Goal: Find specific page/section: Find specific page/section

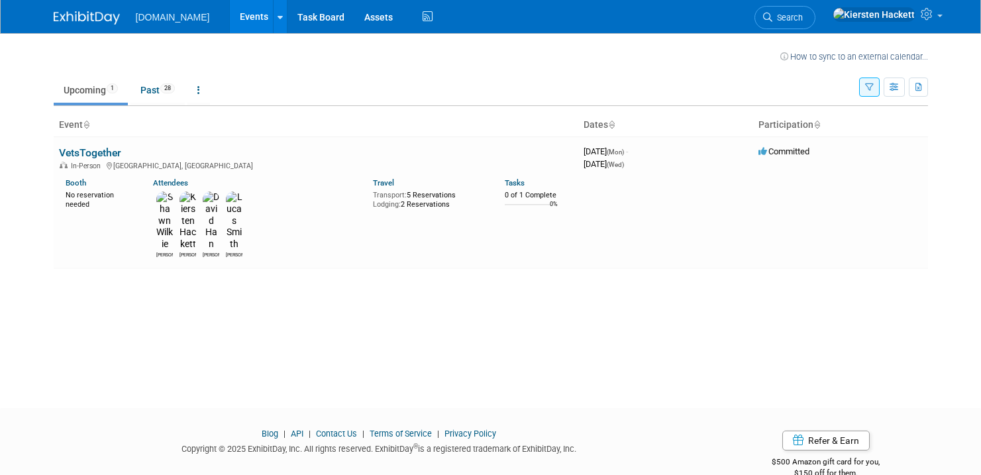
drag, startPoint x: 87, startPoint y: 152, endPoint x: 106, endPoint y: 153, distance: 19.2
click at [87, 152] on link "VetsTogether" at bounding box center [90, 152] width 62 height 13
click at [161, 95] on link "Past 28" at bounding box center [158, 90] width 54 height 25
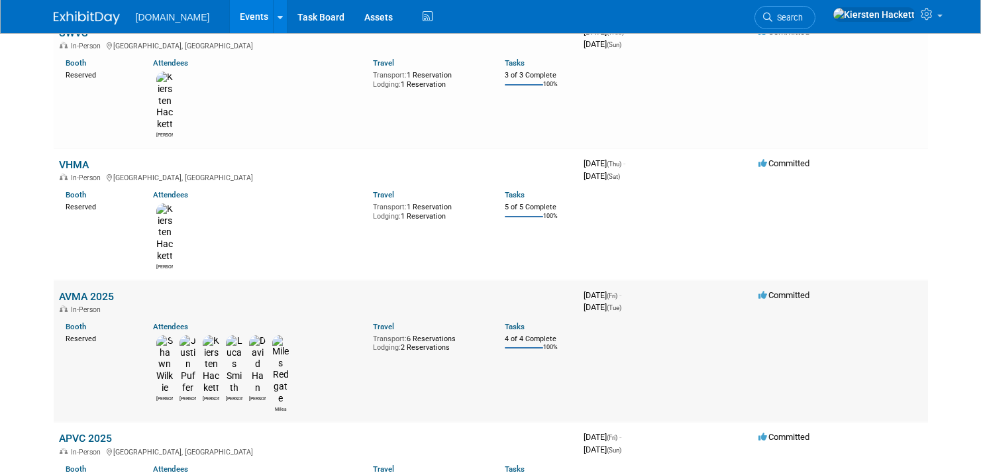
scroll to position [158, 0]
